Goal: Information Seeking & Learning: Find specific fact

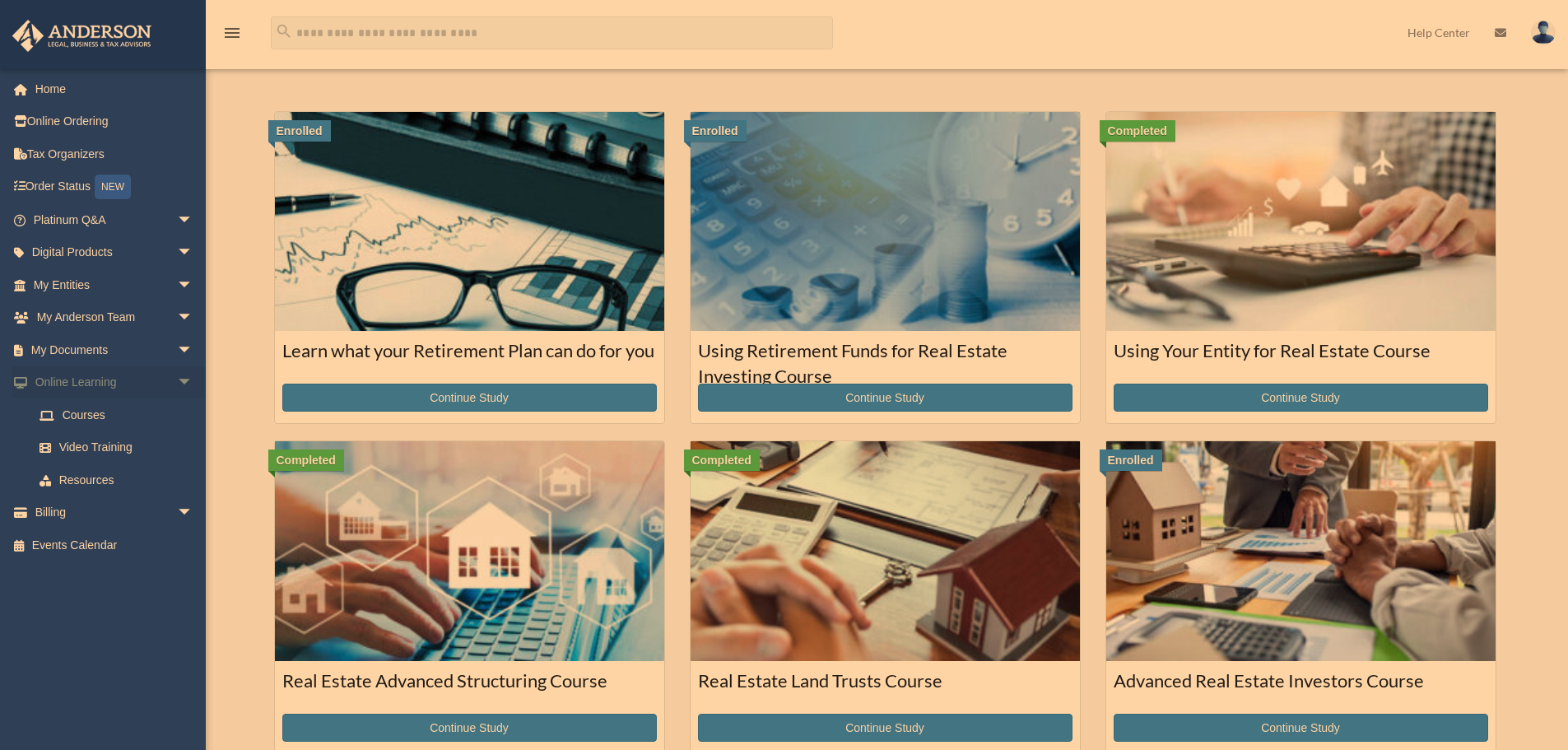
click at [177, 385] on span "arrow_drop_down" at bounding box center [193, 383] width 32 height 33
click at [177, 221] on span "arrow_drop_down" at bounding box center [193, 220] width 32 height 33
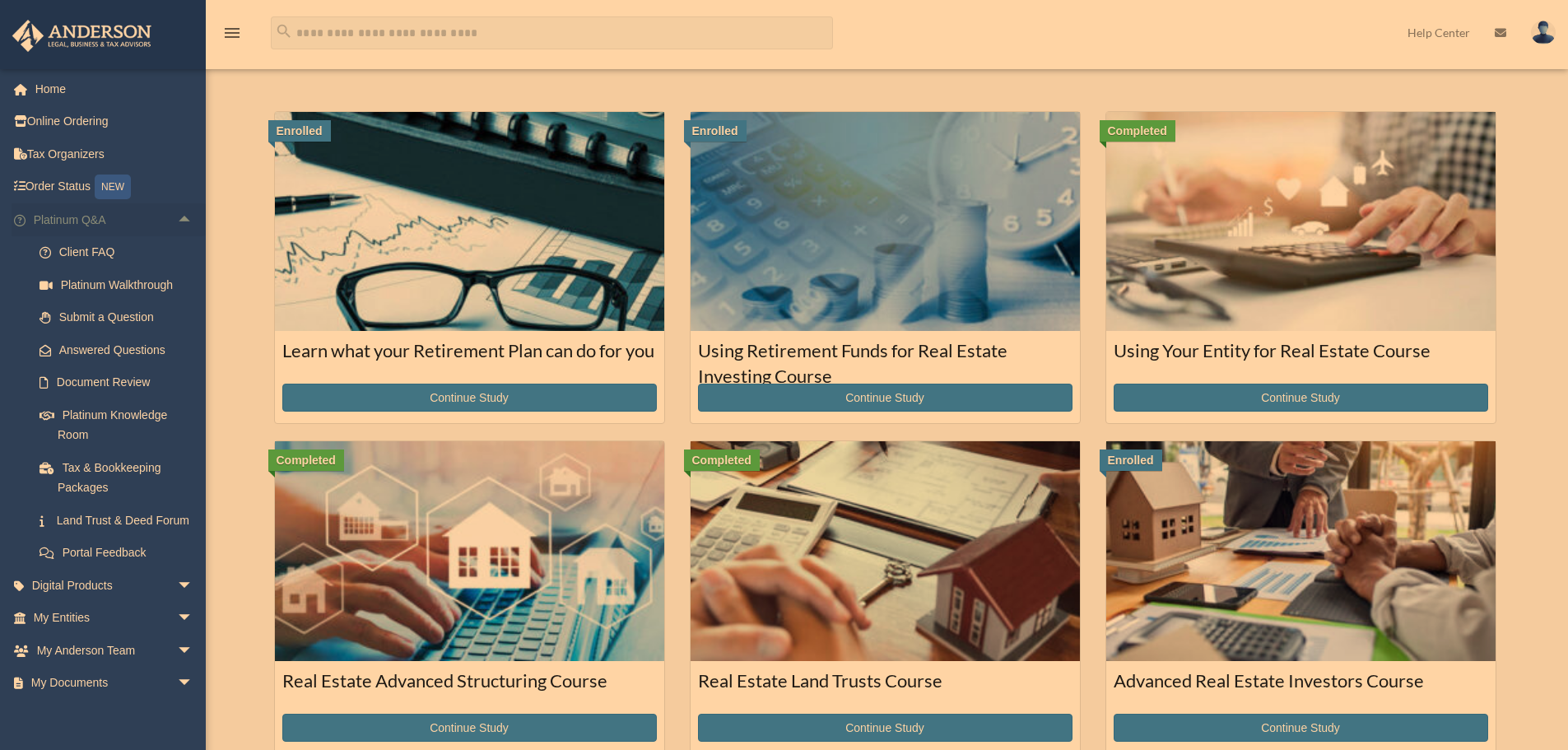
click at [177, 216] on span "arrow_drop_up" at bounding box center [193, 220] width 32 height 33
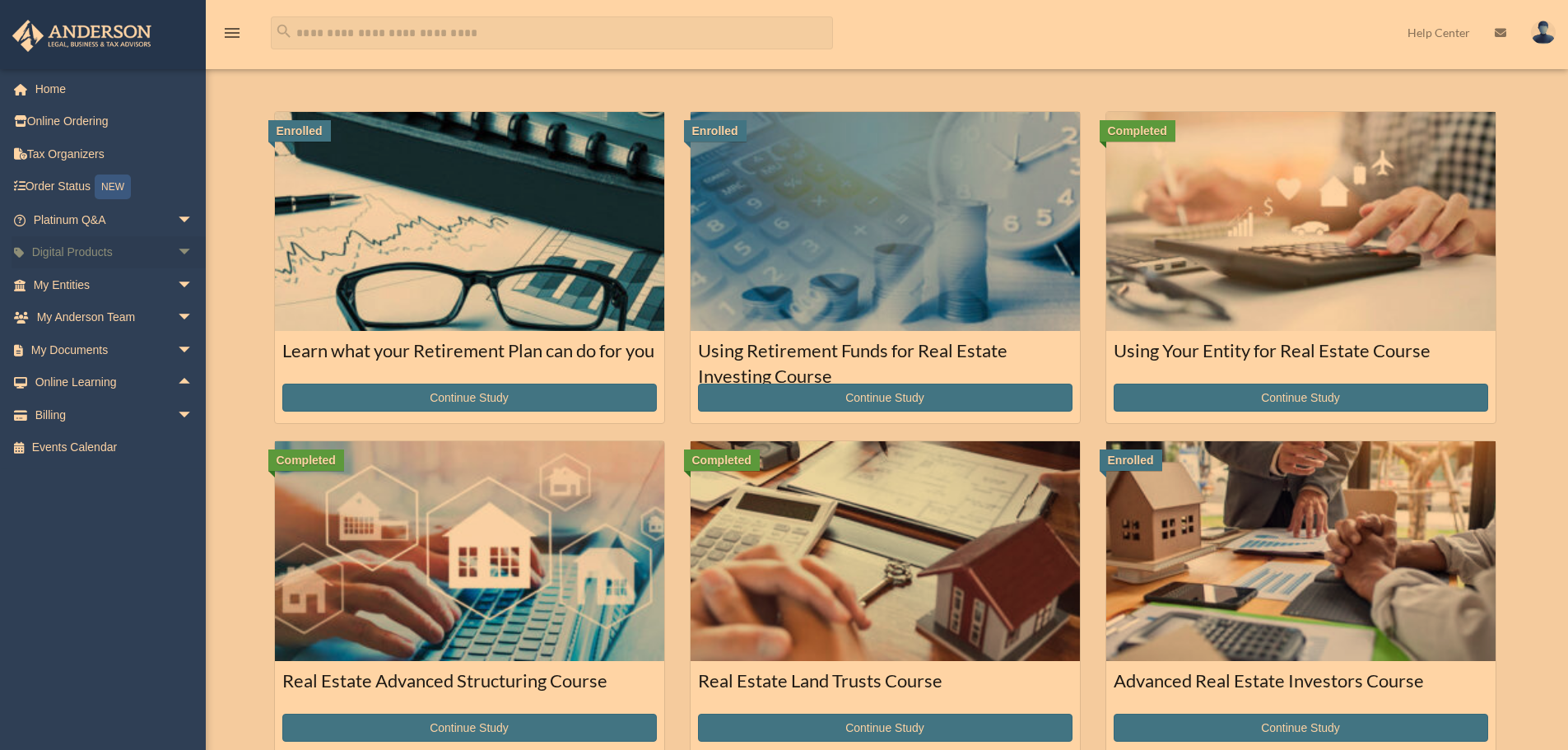
click at [177, 256] on span "arrow_drop_down" at bounding box center [193, 252] width 32 height 33
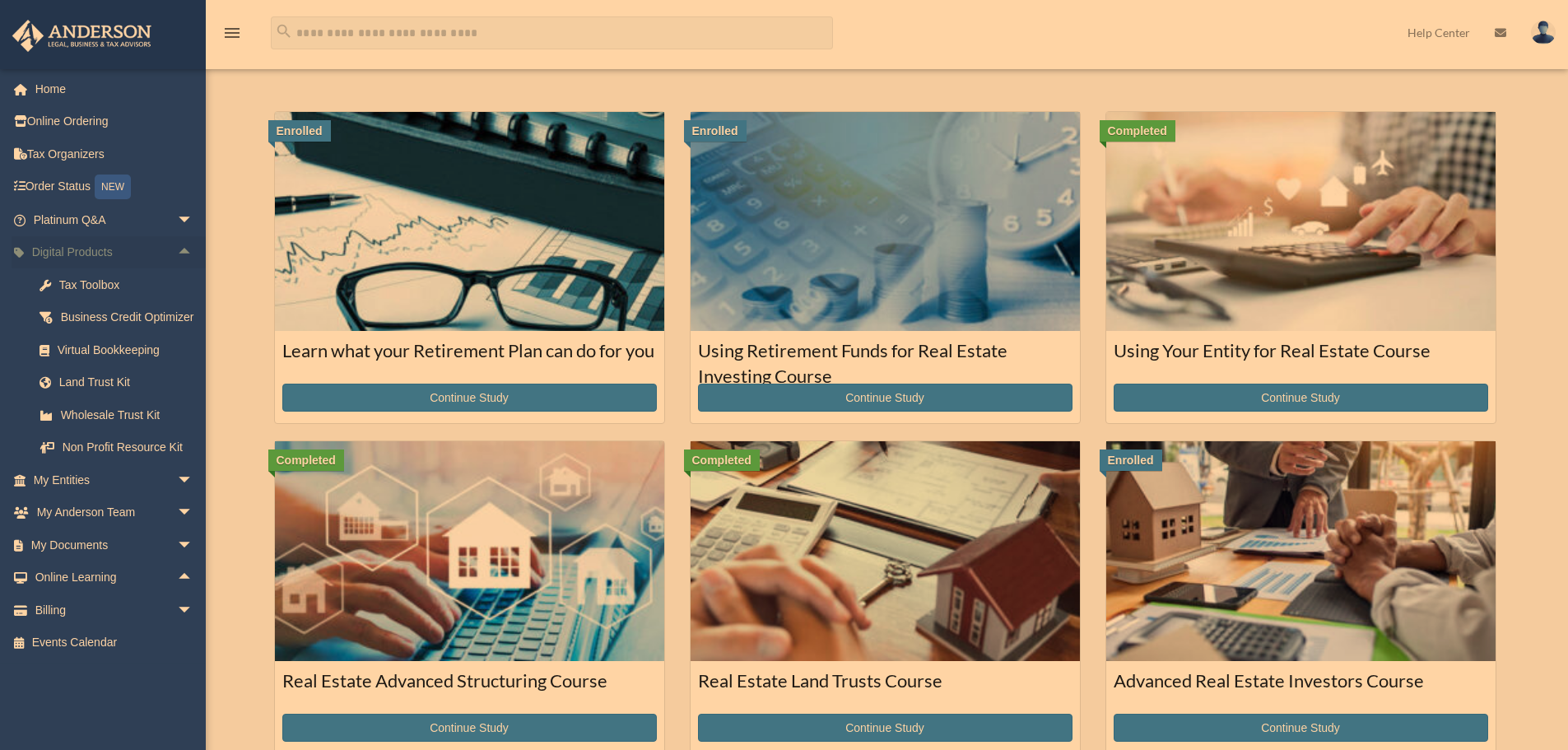
click at [177, 254] on span "arrow_drop_up" at bounding box center [193, 252] width 32 height 33
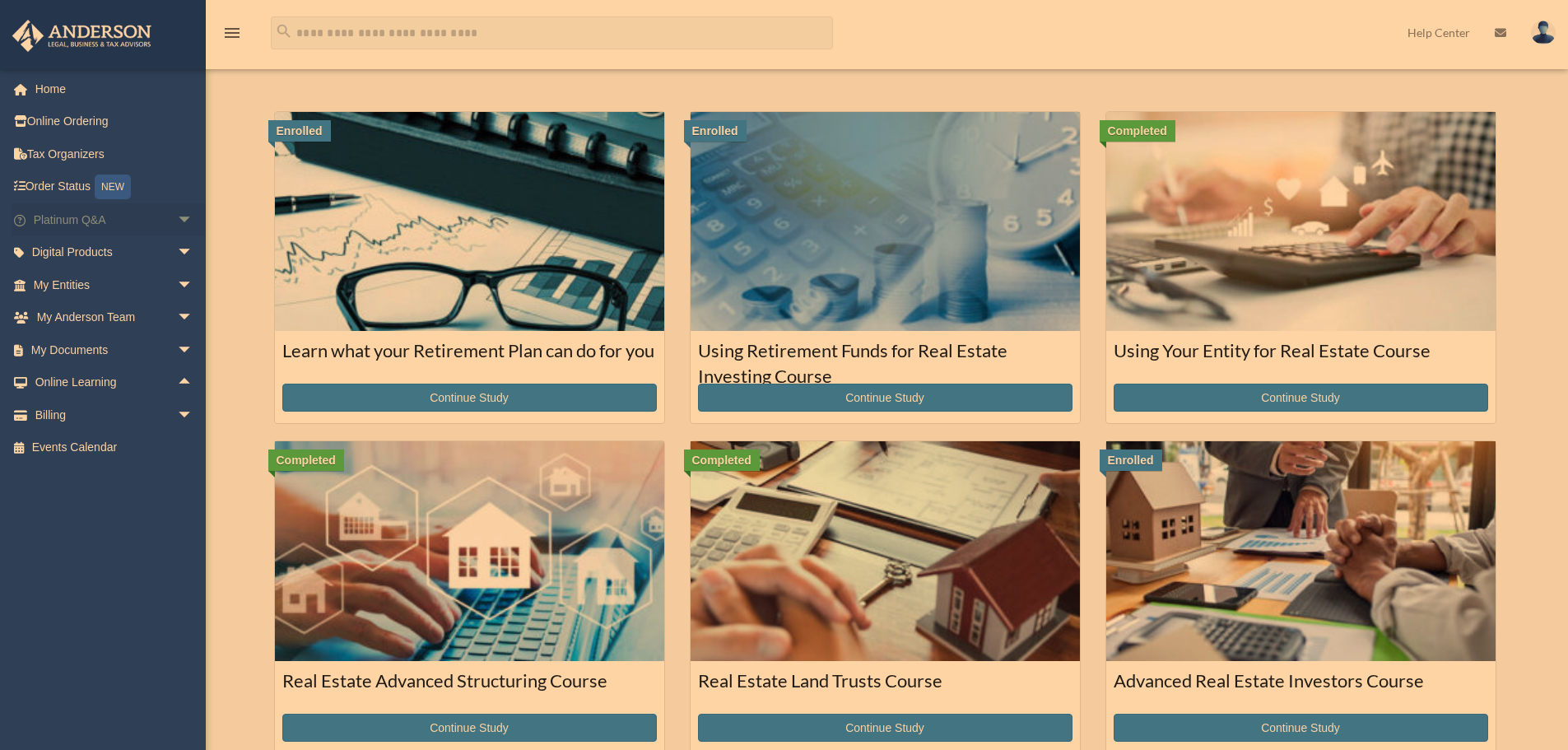
click at [177, 222] on span "arrow_drop_down" at bounding box center [193, 220] width 32 height 33
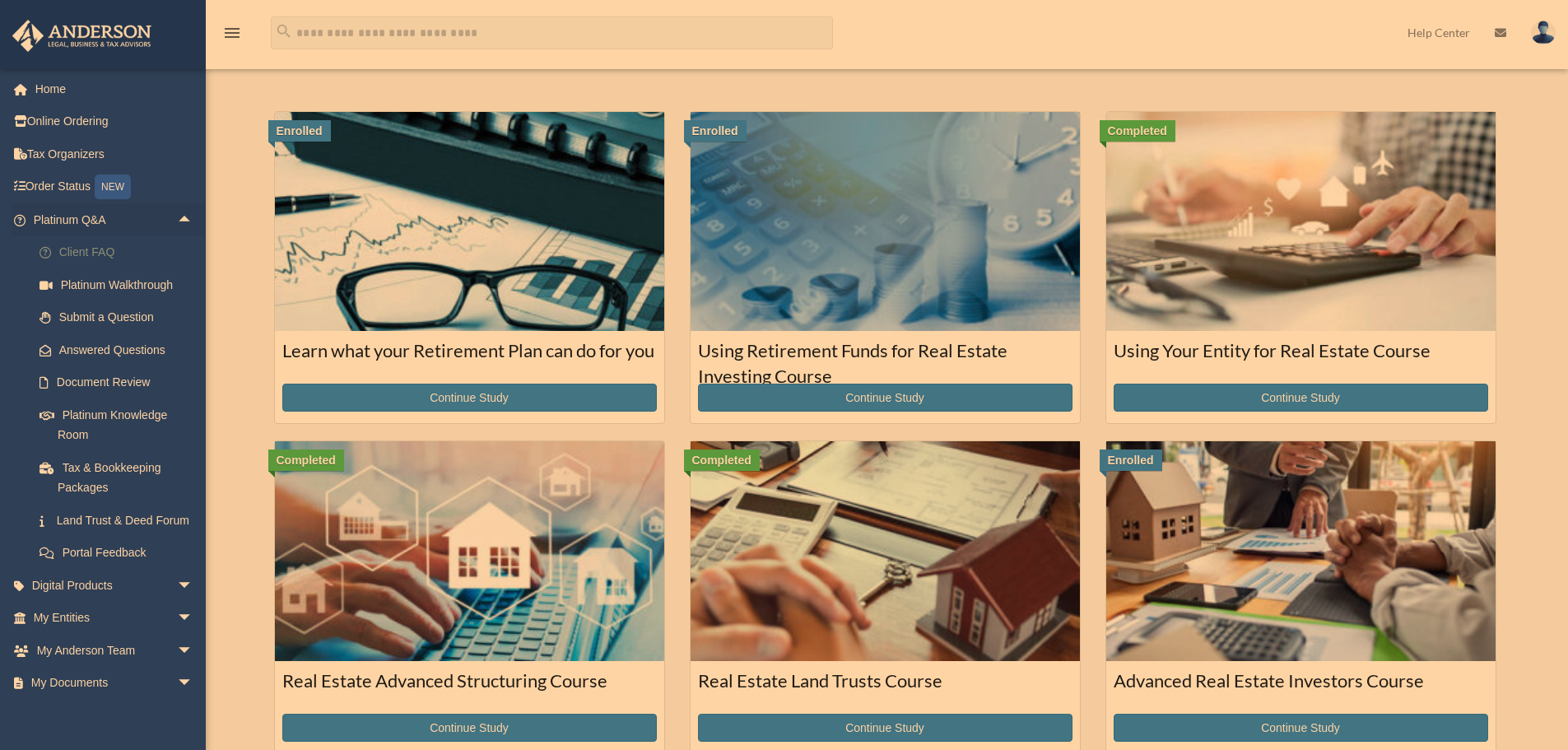
click at [108, 244] on link "Client FAQ" at bounding box center [121, 252] width 195 height 32
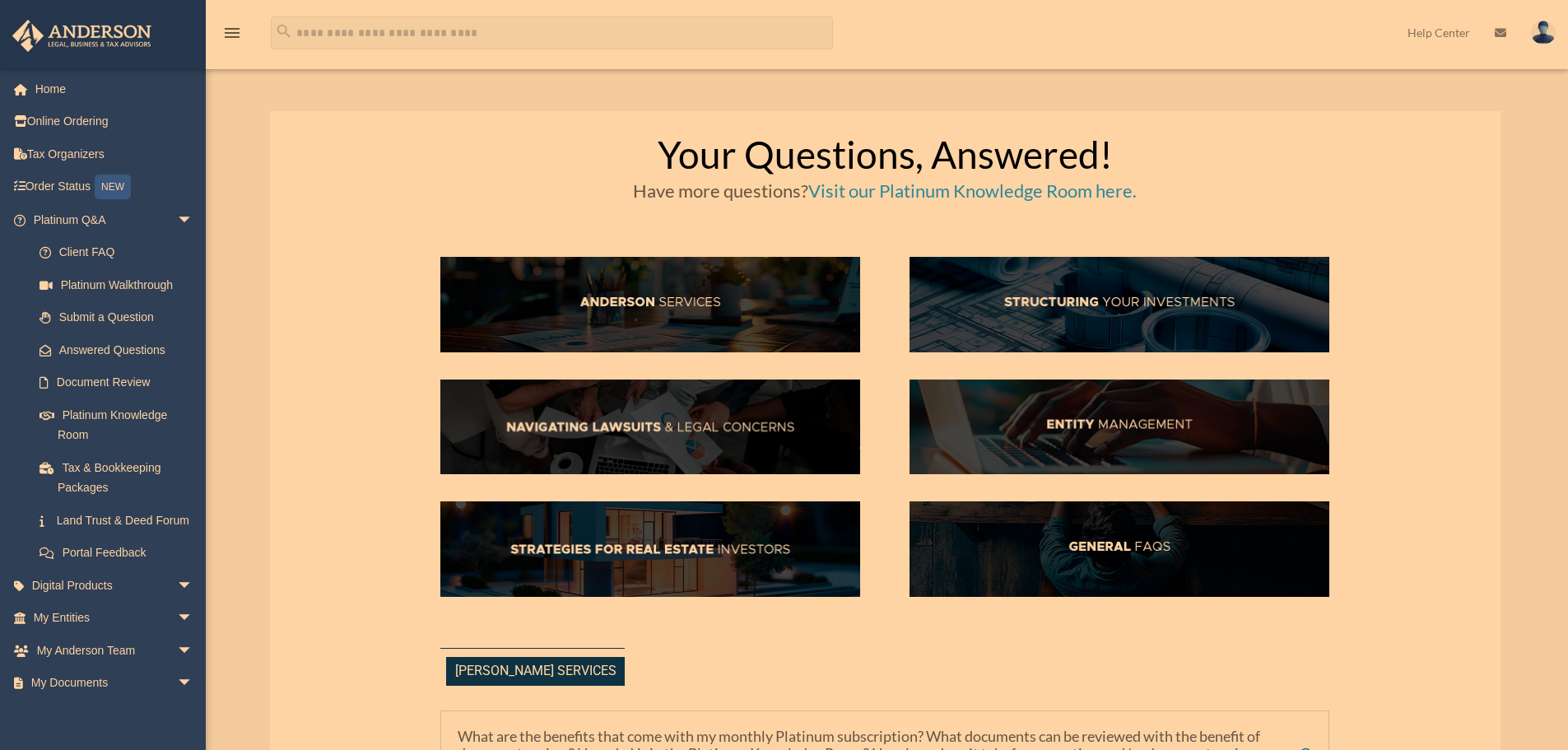
click at [634, 304] on img at bounding box center [650, 304] width 420 height 96
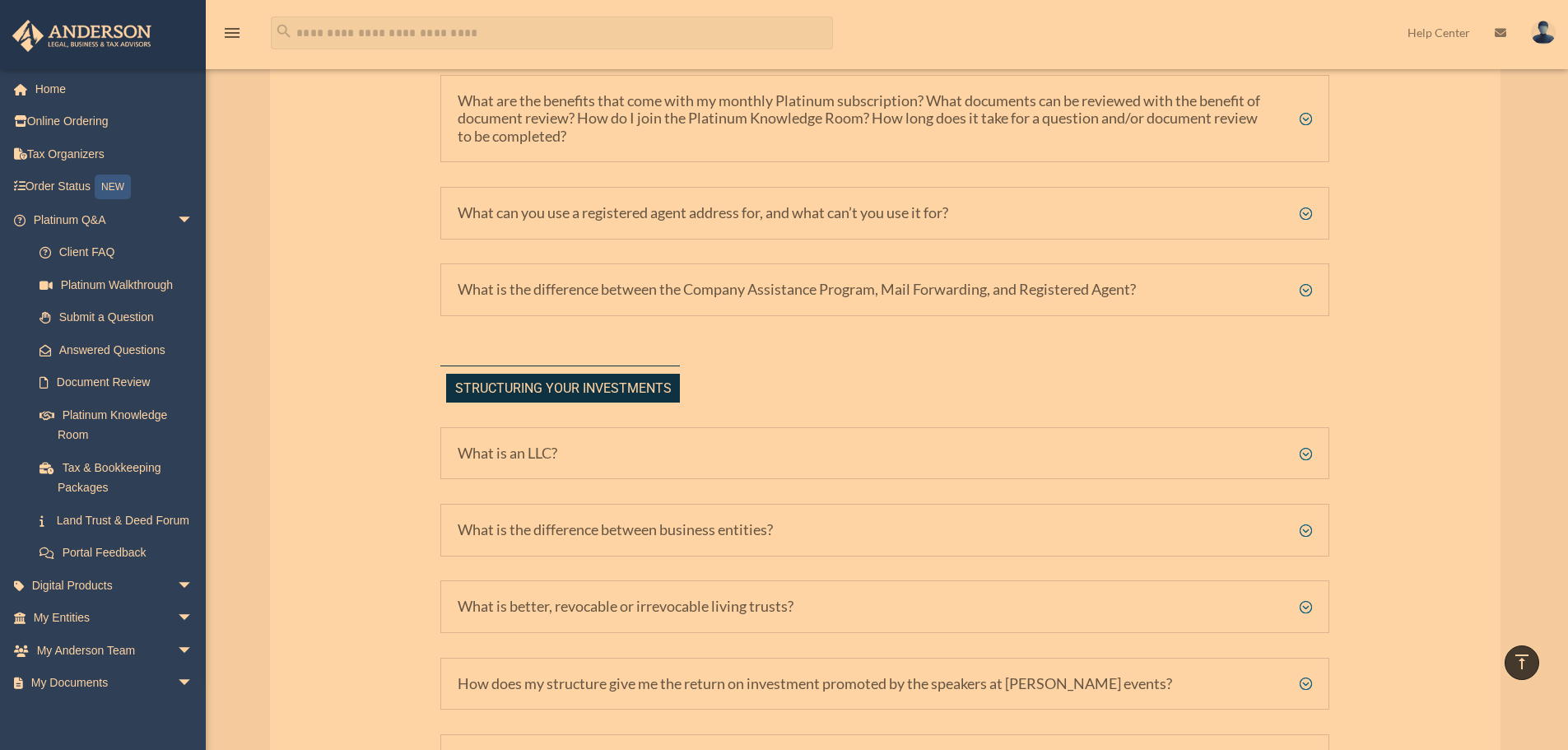
scroll to position [549, 0]
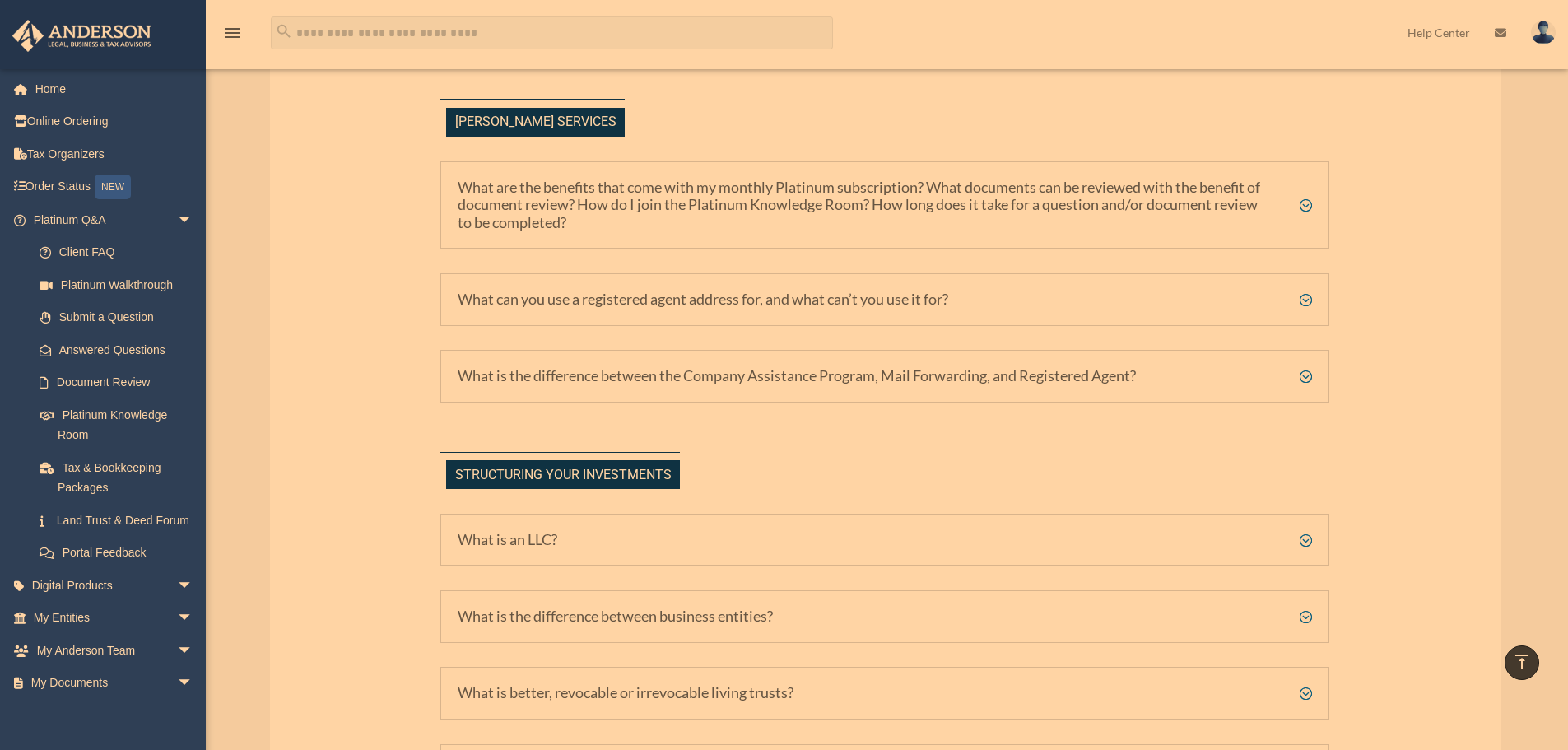
click at [660, 381] on h5 "What is the difference between the Company Assistance Program, Mail Forwarding,…" at bounding box center [885, 376] width 854 height 19
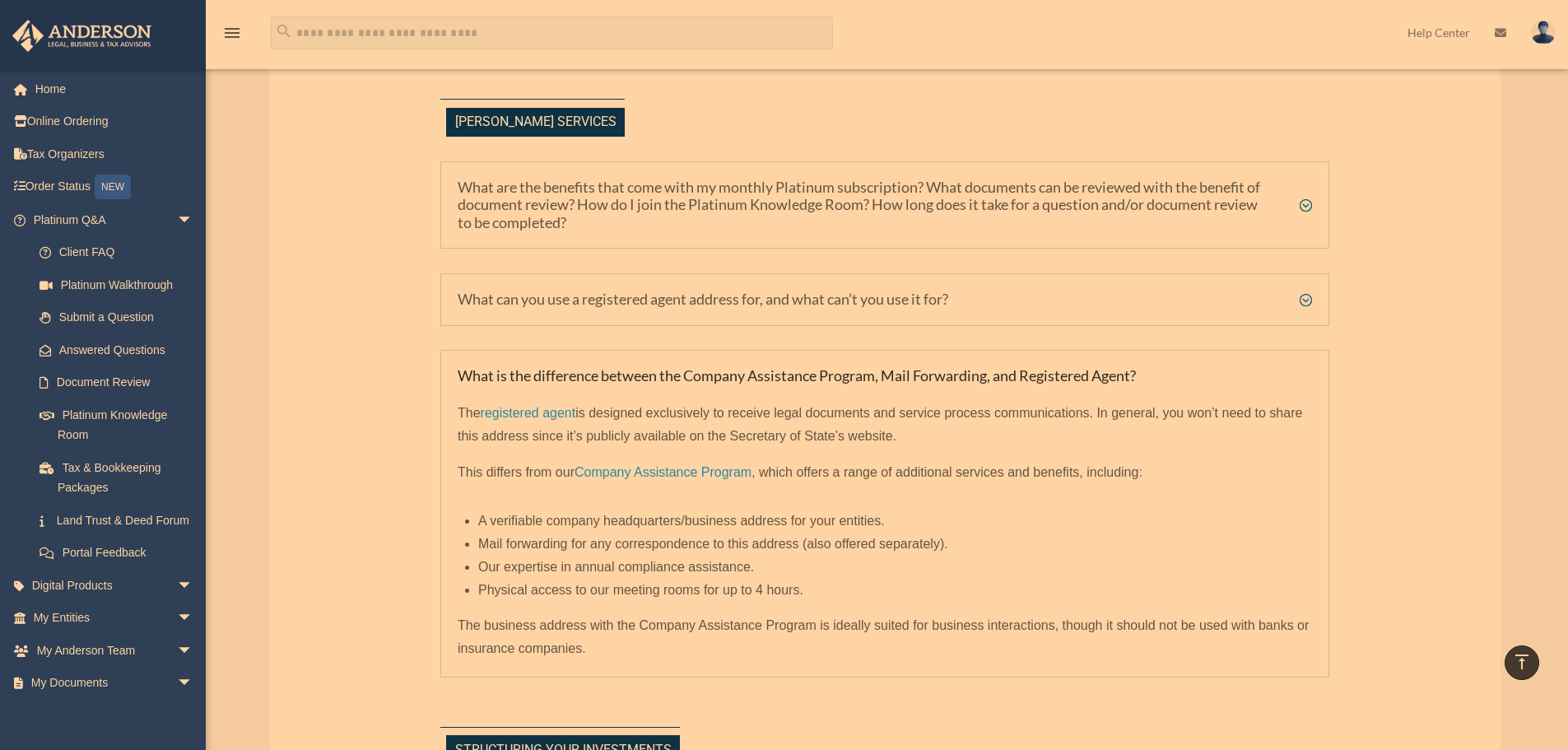
click at [667, 474] on span "Company Assistance Program" at bounding box center [663, 472] width 177 height 14
